Goal: Information Seeking & Learning: Learn about a topic

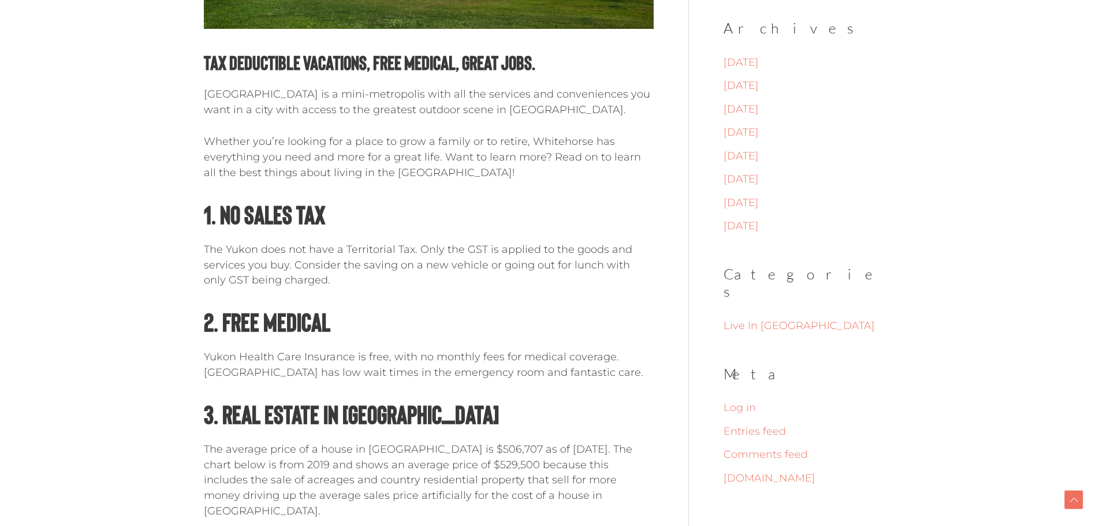
scroll to position [520, 0]
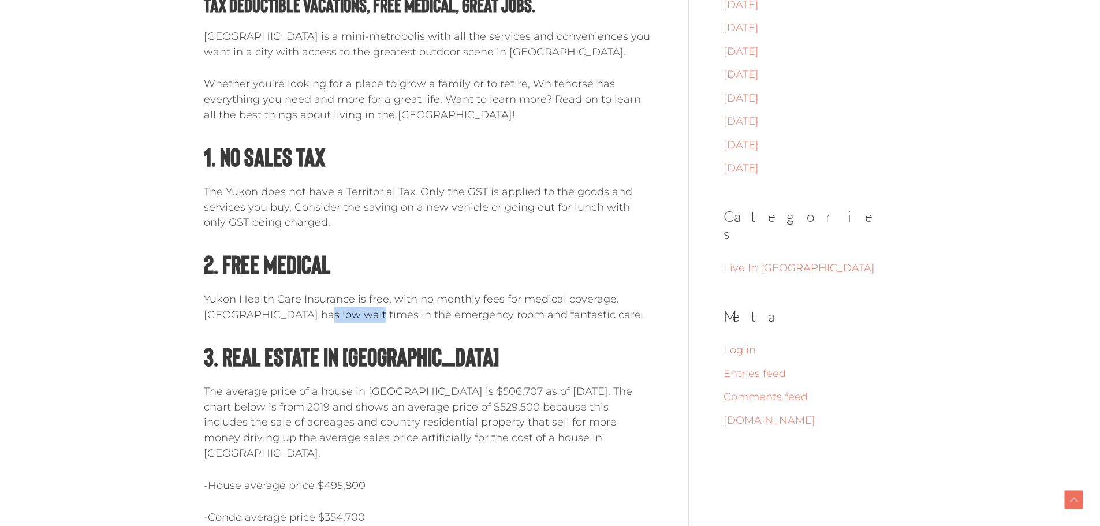
drag, startPoint x: 332, startPoint y: 309, endPoint x: 368, endPoint y: 310, distance: 37.0
click at [368, 310] on p "Yukon Health Care Insurance is free, with no monthly fees for medical coverage.…" at bounding box center [429, 307] width 450 height 31
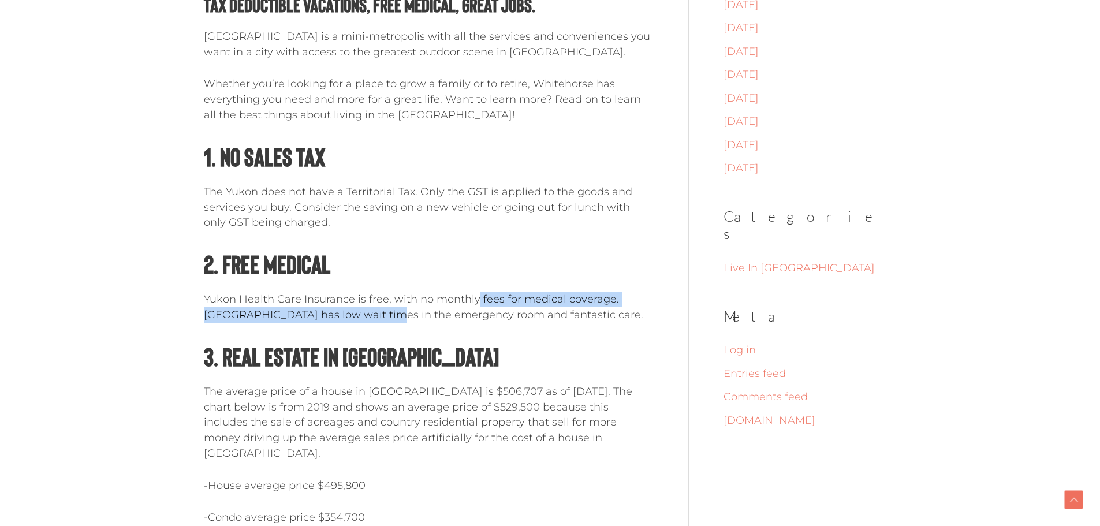
drag, startPoint x: 382, startPoint y: 307, endPoint x: 389, endPoint y: 307, distance: 6.9
click at [467, 302] on p "Yukon Health Care Insurance is free, with no monthly fees for medical coverage.…" at bounding box center [429, 307] width 450 height 31
click at [360, 320] on p "Yukon Health Care Insurance is free, with no monthly fees for medical coverage.…" at bounding box center [429, 307] width 450 height 31
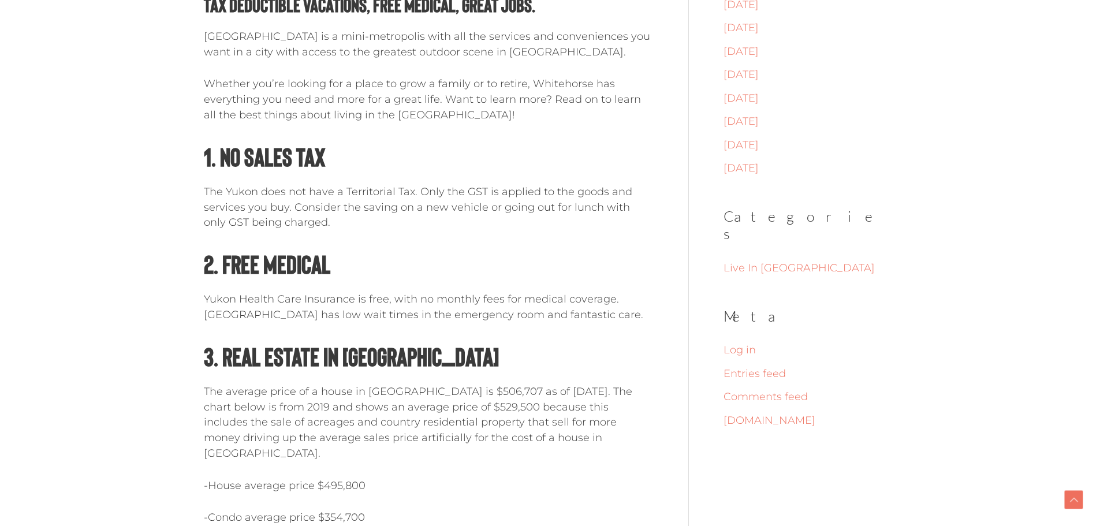
drag, startPoint x: 389, startPoint y: 315, endPoint x: 440, endPoint y: 329, distance: 52.5
click at [440, 323] on p "Yukon Health Care Insurance is free, with no monthly fees for medical coverage.…" at bounding box center [429, 307] width 450 height 31
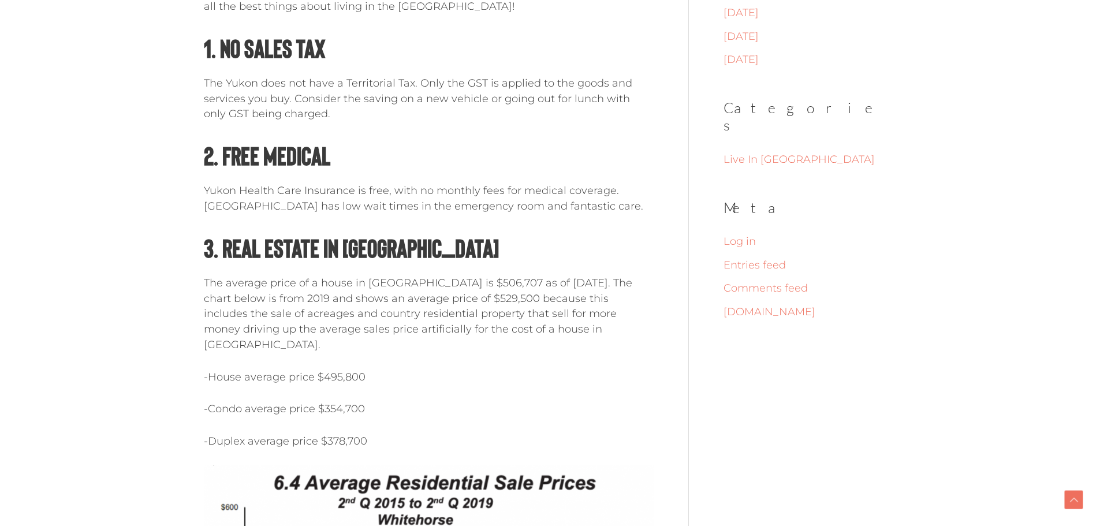
scroll to position [635, 0]
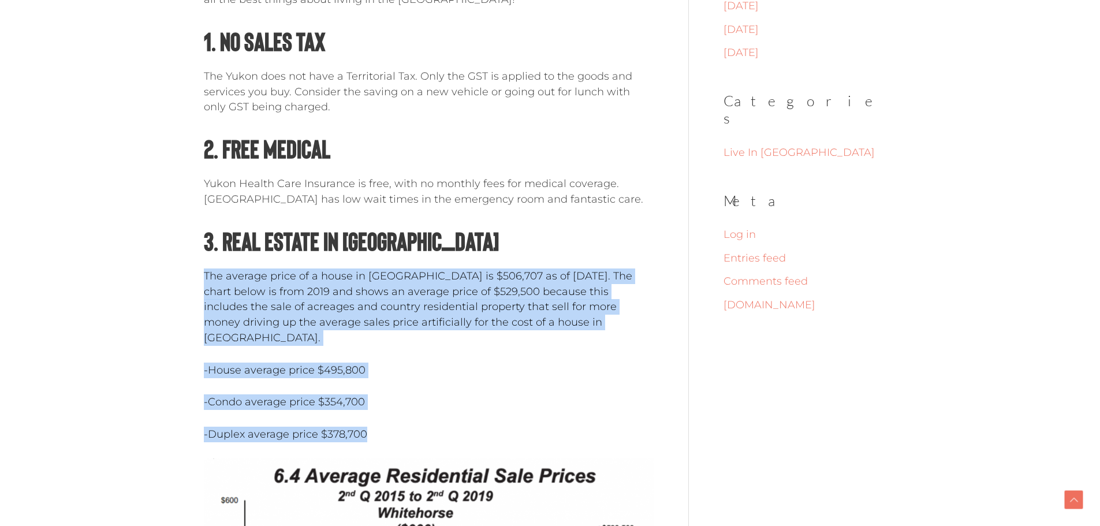
drag, startPoint x: 204, startPoint y: 296, endPoint x: 557, endPoint y: 411, distance: 371.1
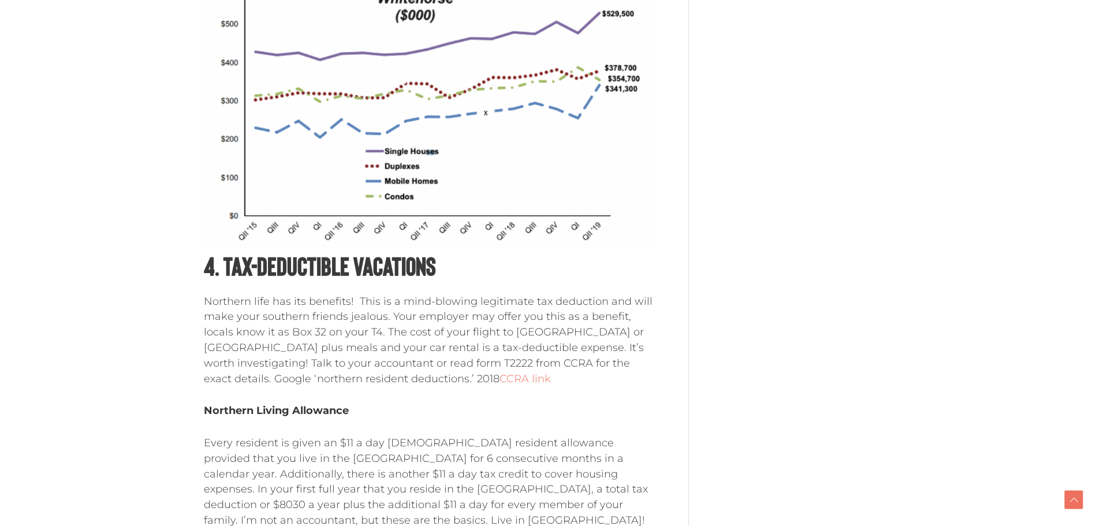
scroll to position [1155, 0]
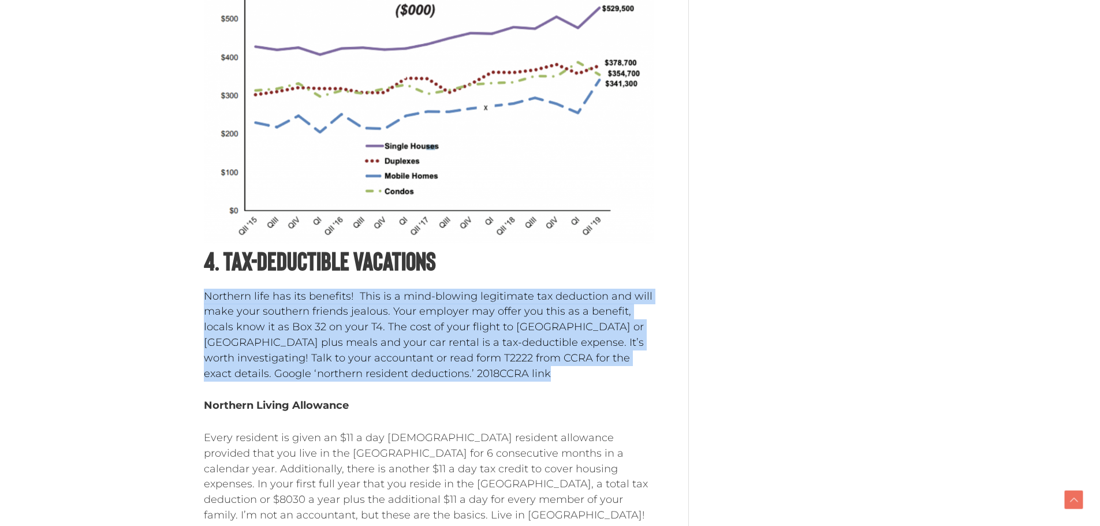
drag, startPoint x: 197, startPoint y: 299, endPoint x: 405, endPoint y: 371, distance: 220.1
click at [405, 371] on div "Moving to [GEOGRAPHIC_DATA], [GEOGRAPHIC_DATA]? 6 Hidden Perks. Live in [GEOGRA…" at bounding box center [550, 99] width 716 height 2347
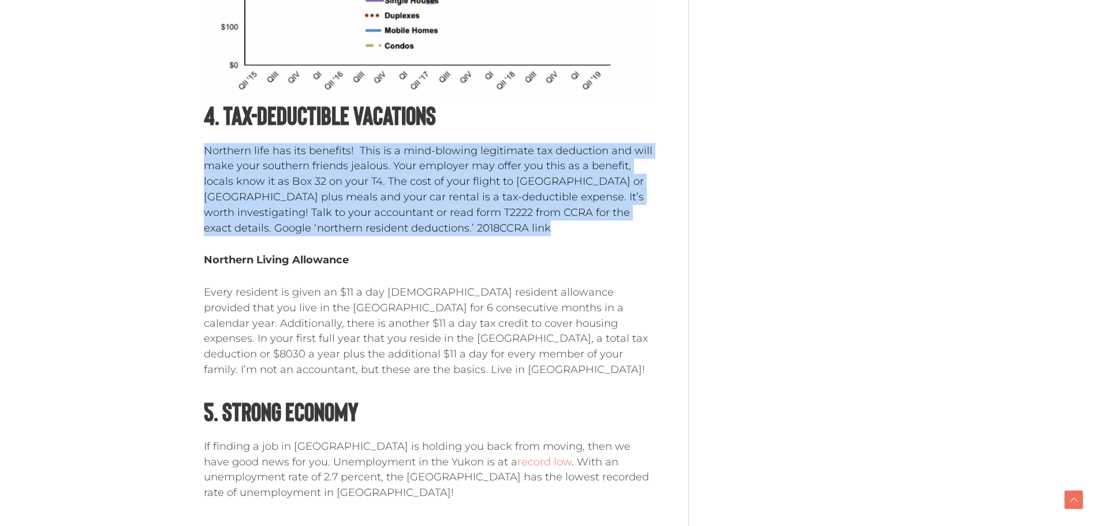
scroll to position [1328, 0]
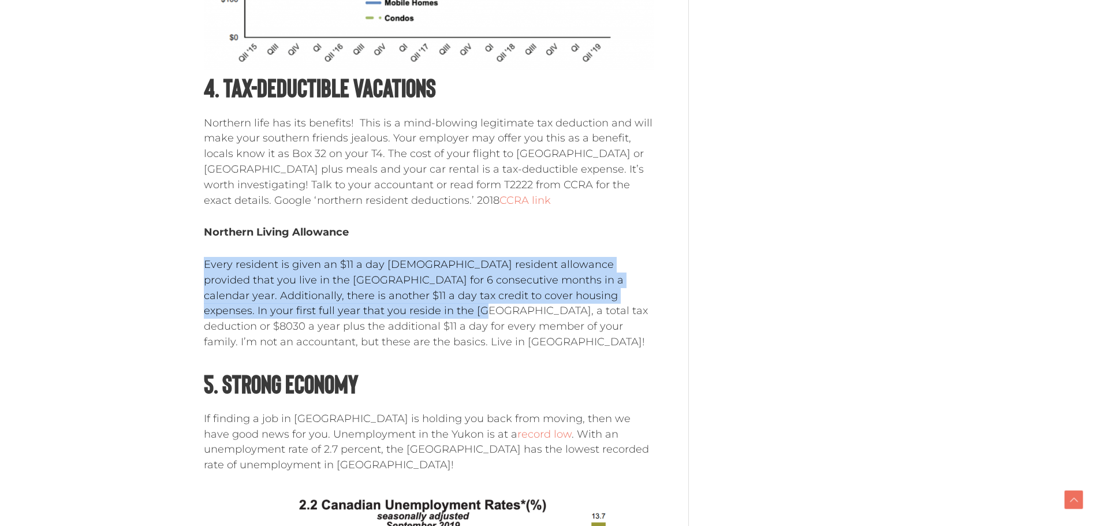
drag, startPoint x: 193, startPoint y: 263, endPoint x: 323, endPoint y: 310, distance: 138.3
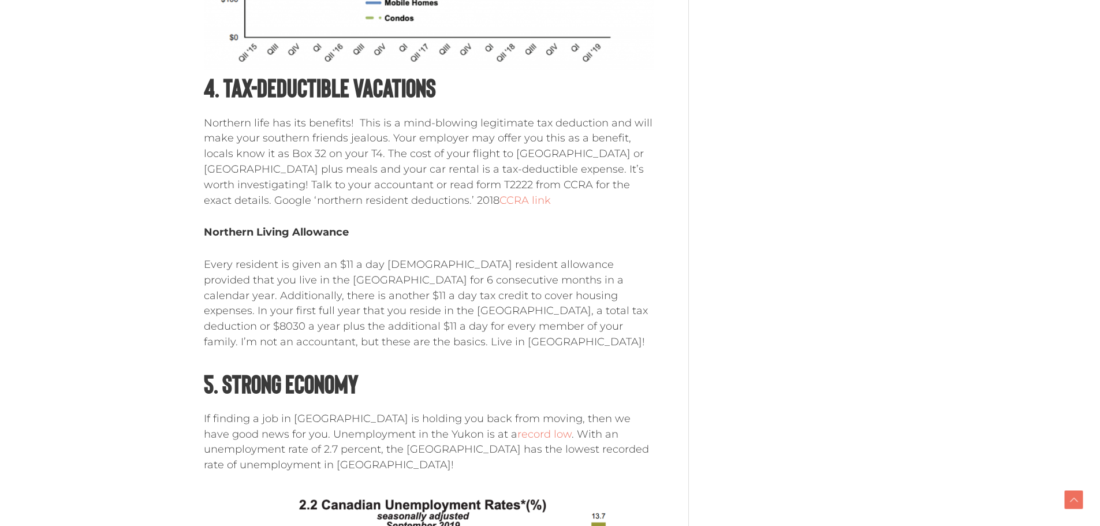
click at [421, 373] on h2 "5. Strong Economy" at bounding box center [429, 383] width 450 height 33
click at [408, 313] on p "Every resident is given an $11 a day [DEMOGRAPHIC_DATA] resident allowance prov…" at bounding box center [429, 303] width 450 height 93
click at [326, 318] on p "Every resident is given an $11 a day [DEMOGRAPHIC_DATA] resident allowance prov…" at bounding box center [429, 303] width 450 height 93
click at [374, 310] on p "Every resident is given an $11 a day [DEMOGRAPHIC_DATA] resident allowance prov…" at bounding box center [429, 303] width 450 height 93
click at [434, 309] on p "Every resident is given an $11 a day [DEMOGRAPHIC_DATA] resident allowance prov…" at bounding box center [429, 303] width 450 height 93
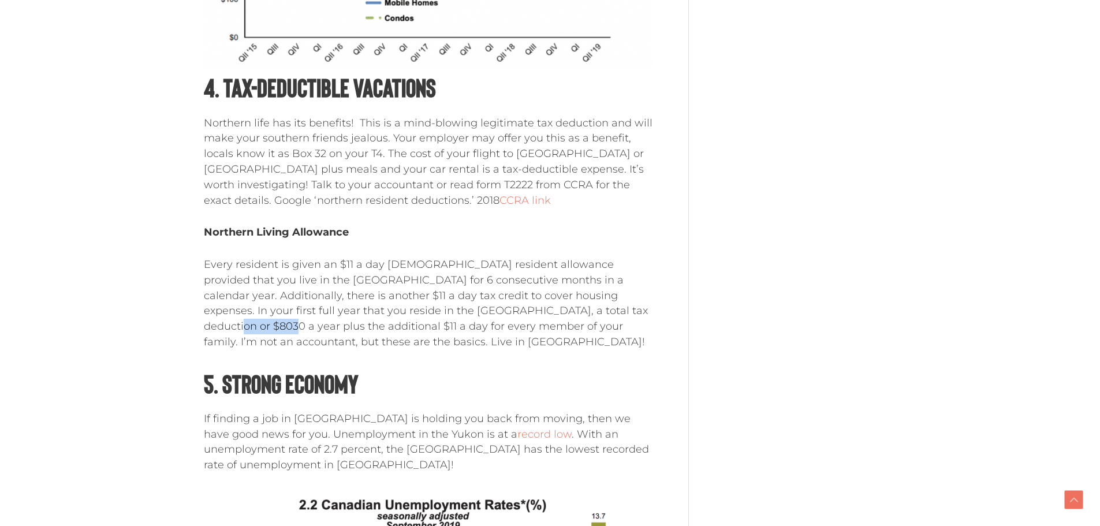
drag, startPoint x: 506, startPoint y: 312, endPoint x: 545, endPoint y: 314, distance: 38.7
click at [553, 314] on p "Every resident is given an $11 a day [DEMOGRAPHIC_DATA] resident allowance prov…" at bounding box center [429, 303] width 450 height 93
drag, startPoint x: 328, startPoint y: 328, endPoint x: 429, endPoint y: 334, distance: 101.2
click at [429, 334] on p "Every resident is given an $11 a day [DEMOGRAPHIC_DATA] resident allowance prov…" at bounding box center [429, 303] width 450 height 93
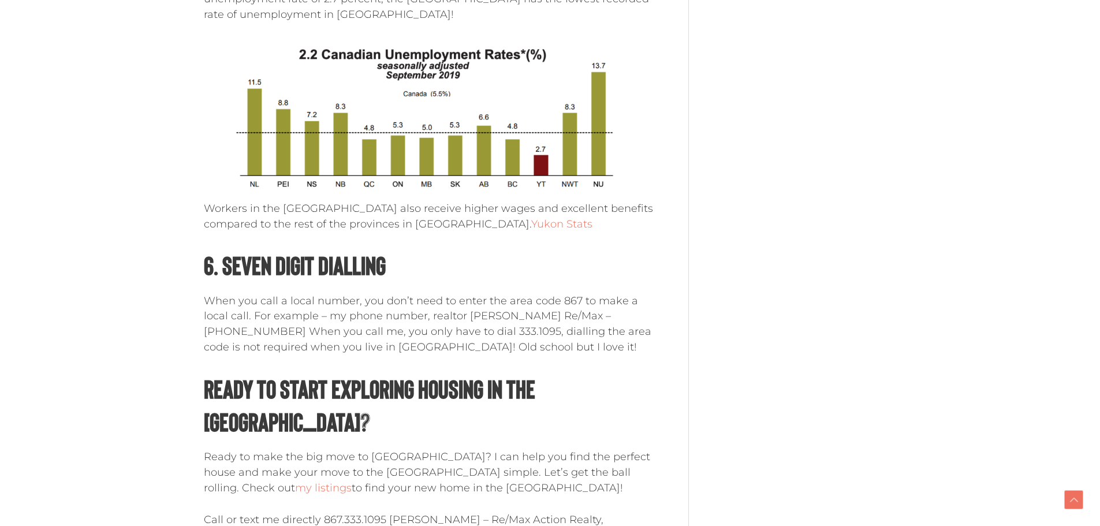
scroll to position [1790, 0]
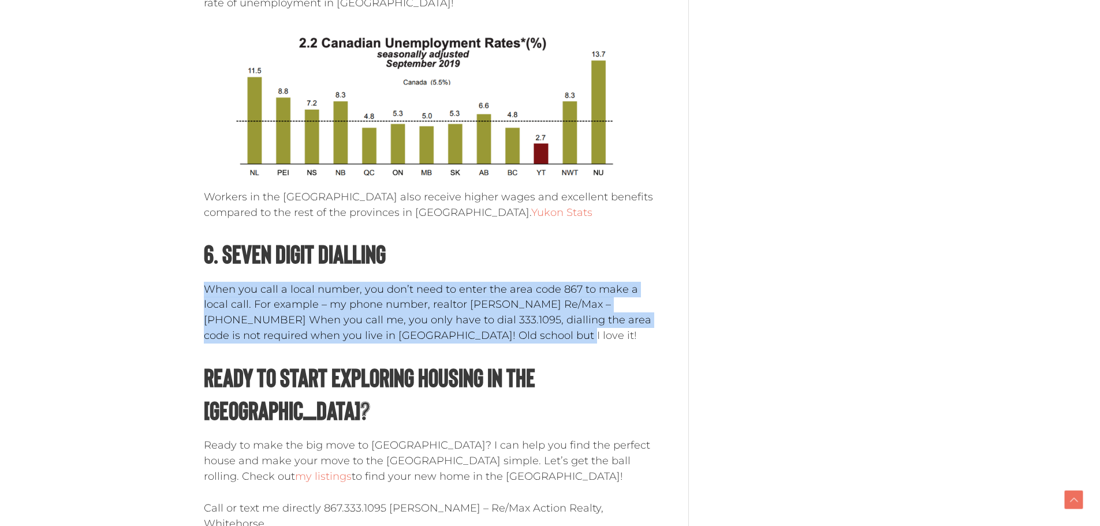
drag, startPoint x: 197, startPoint y: 293, endPoint x: 485, endPoint y: 334, distance: 290.5
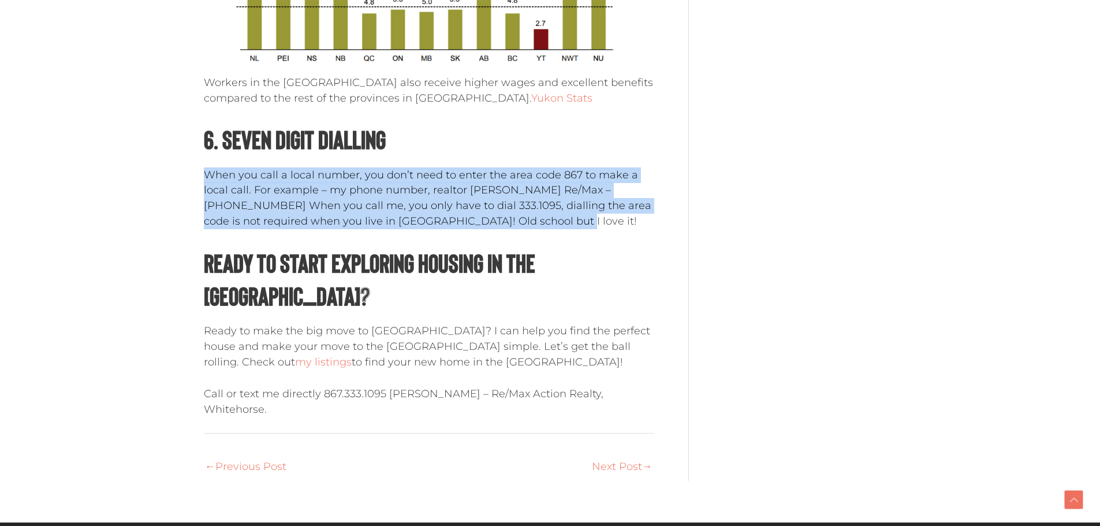
scroll to position [1906, 0]
